Goal: Task Accomplishment & Management: Use online tool/utility

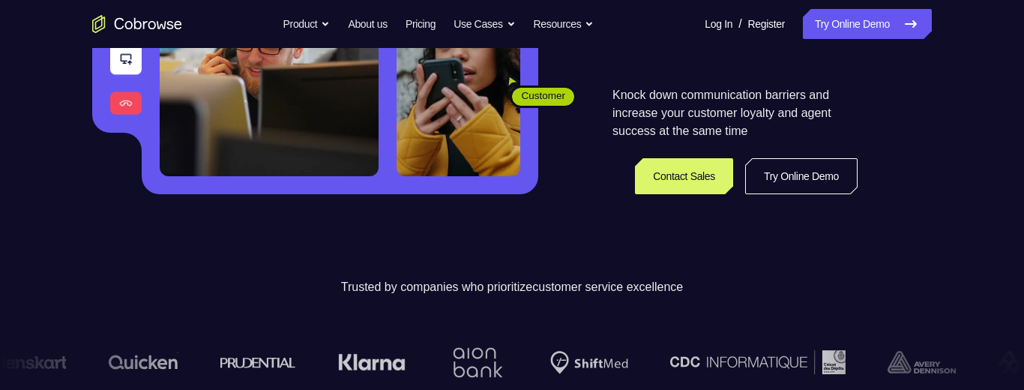
scroll to position [181, 0]
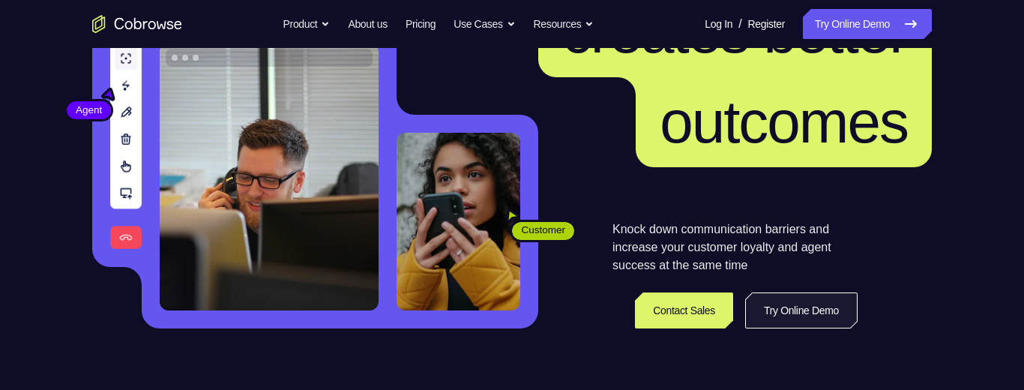
click at [831, 310] on link "Try Online Demo" at bounding box center [801, 310] width 112 height 36
click at [808, 323] on link "Try Online Demo" at bounding box center [801, 310] width 112 height 36
click at [808, 321] on link "Try Online Demo" at bounding box center [801, 310] width 112 height 36
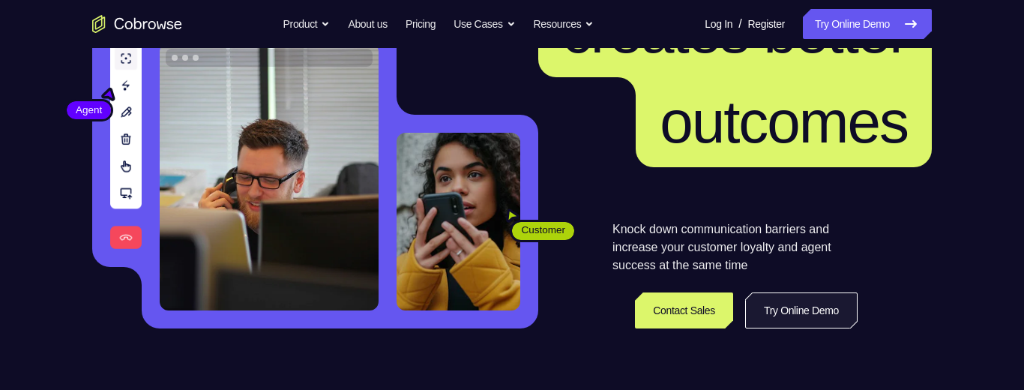
click at [808, 321] on link "Try Online Demo" at bounding box center [801, 310] width 112 height 36
